Goal: Task Accomplishment & Management: Manage account settings

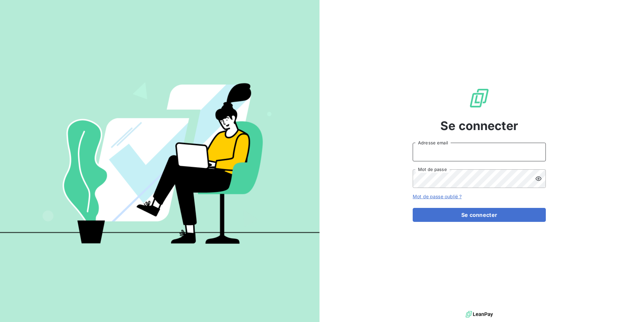
click at [440, 157] on input "Adresse email" at bounding box center [479, 152] width 133 height 19
type input "admin@meilleurecopro"
click at [413, 208] on button "Se connecter" at bounding box center [479, 215] width 133 height 14
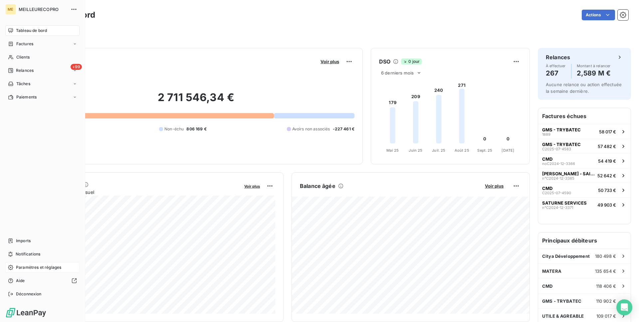
click at [21, 267] on span "Paramètres et réglages" at bounding box center [38, 268] width 45 height 6
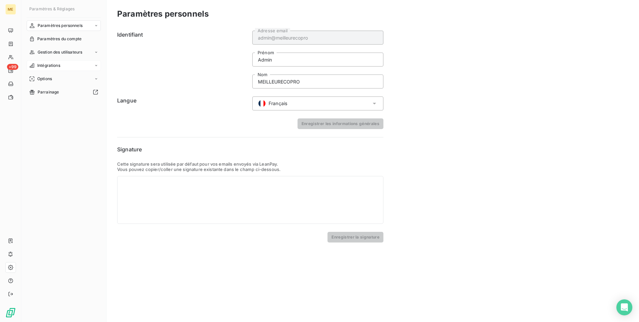
click at [56, 66] on span "Intégrations" at bounding box center [48, 66] width 23 height 6
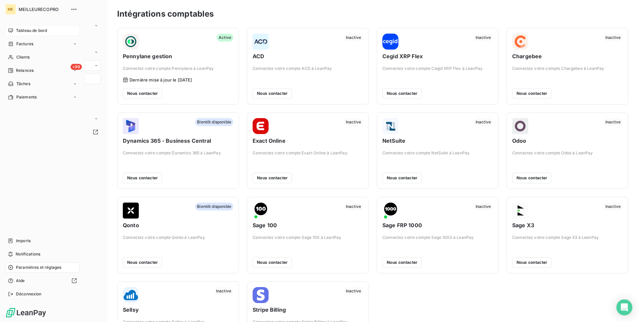
click at [14, 33] on div "Tableau de bord" at bounding box center [42, 30] width 74 height 11
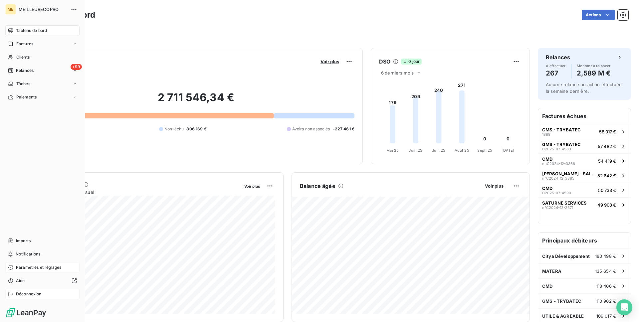
click at [27, 294] on span "Déconnexion" at bounding box center [29, 294] width 26 height 6
